Goal: Complete application form

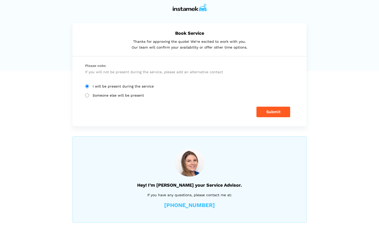
click at [269, 186] on h5 "Hey! I’m [PERSON_NAME] your Service Advisor." at bounding box center [189, 185] width 209 height 5
click at [275, 118] on form "Please note: If you will not be present during the service, please add an alter…" at bounding box center [190, 89] width 234 height 67
click at [273, 113] on button "Submit" at bounding box center [274, 112] width 34 height 11
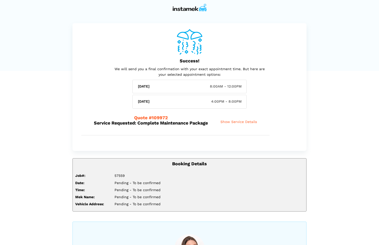
scroll to position [73, 0]
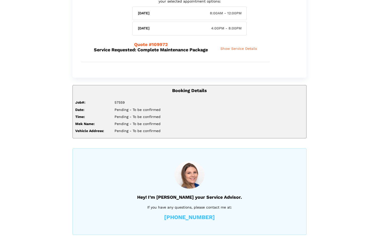
drag, startPoint x: 277, startPoint y: 112, endPoint x: 268, endPoint y: 76, distance: 36.5
click at [268, 76] on div "Success! We will send you a final confirmation with your exact appointment time…" at bounding box center [190, 14] width 234 height 128
click at [219, 18] on li "[DATE] 8:00AM - 12:00PM" at bounding box center [189, 14] width 114 height 14
click at [204, 59] on div "Quote #109972 Service Requested: Complete Maintenance Package Show Service Deta…" at bounding box center [175, 49] width 188 height 26
